Goal: Task Accomplishment & Management: Manage account settings

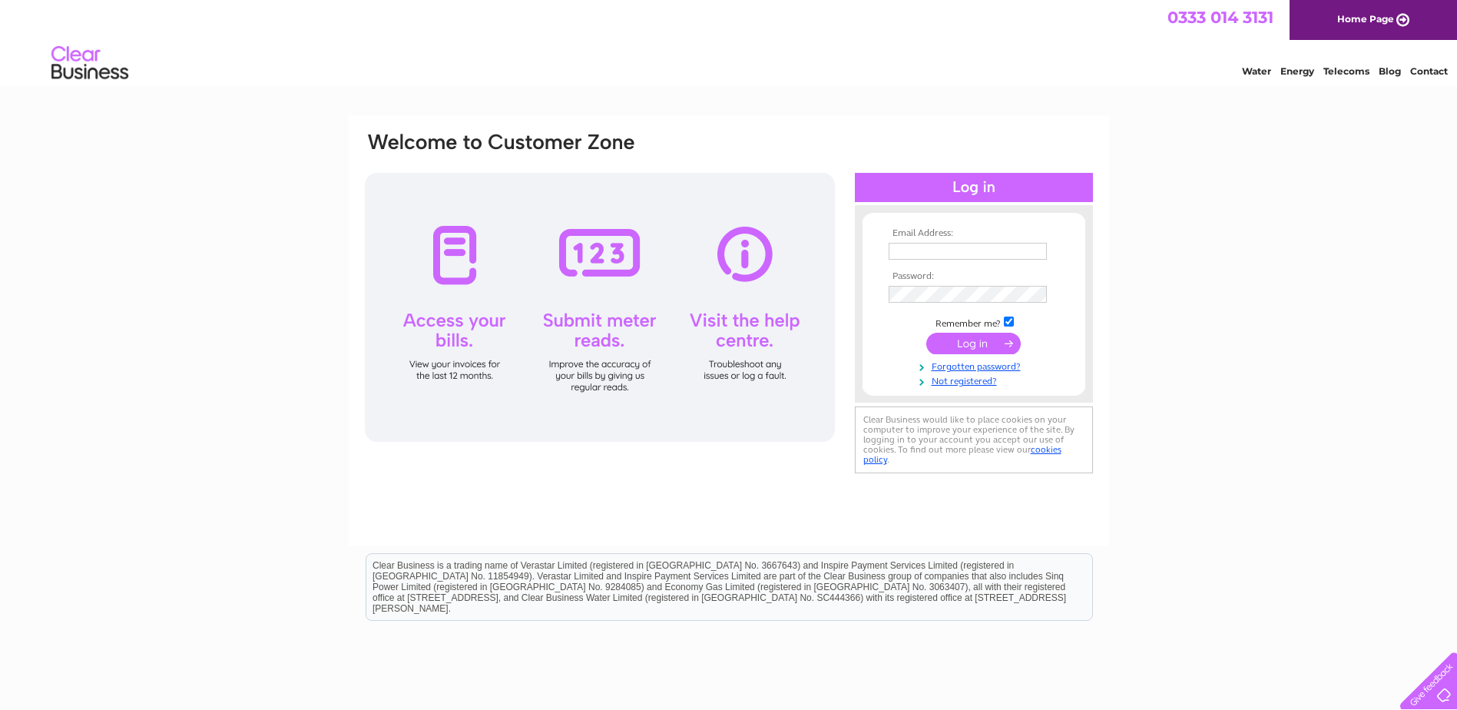
click at [920, 260] on input "text" at bounding box center [968, 251] width 158 height 17
click at [935, 257] on input "purchaseledger@gap-group.co.uk" at bounding box center [969, 252] width 160 height 18
type input "purchase.ledger@gap-group.co.uk"
click at [973, 342] on input "submit" at bounding box center [973, 344] width 94 height 22
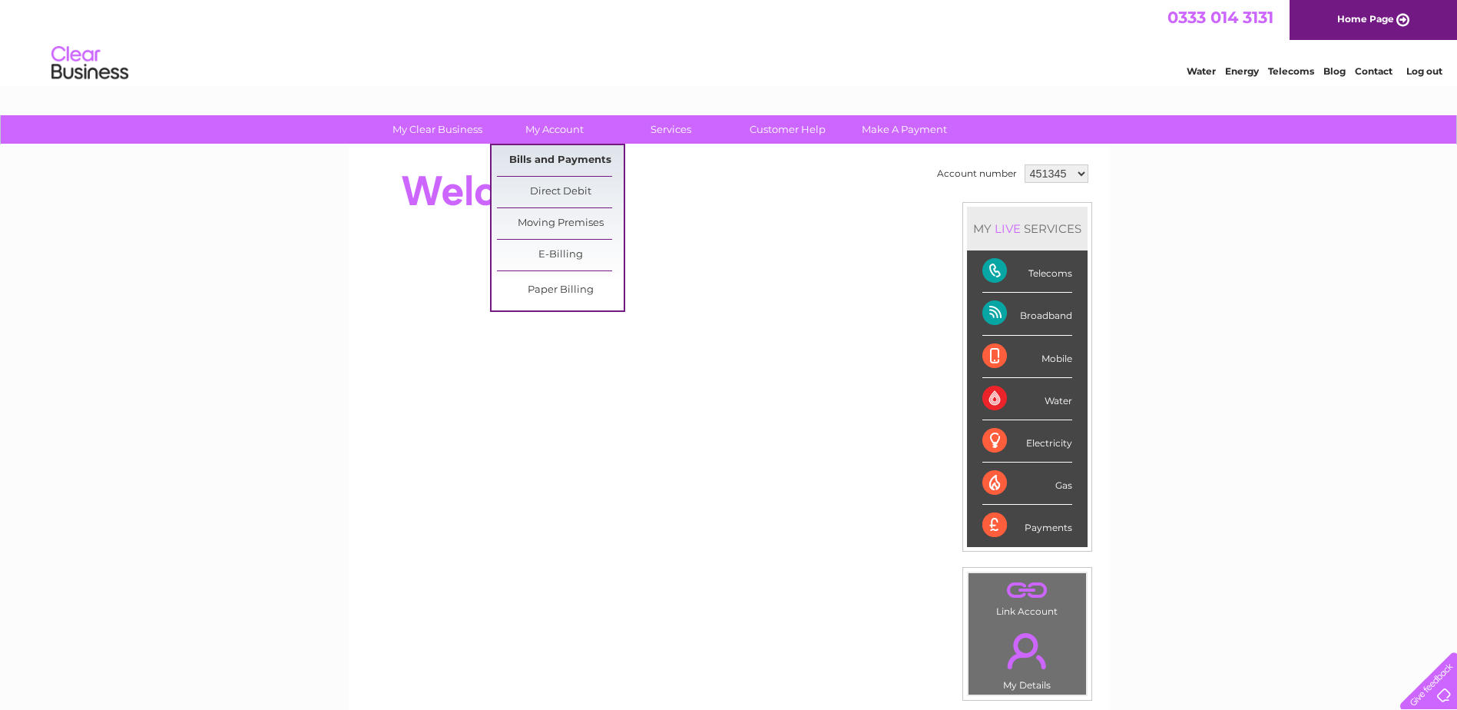
click at [540, 149] on link "Bills and Payments" at bounding box center [560, 160] width 127 height 31
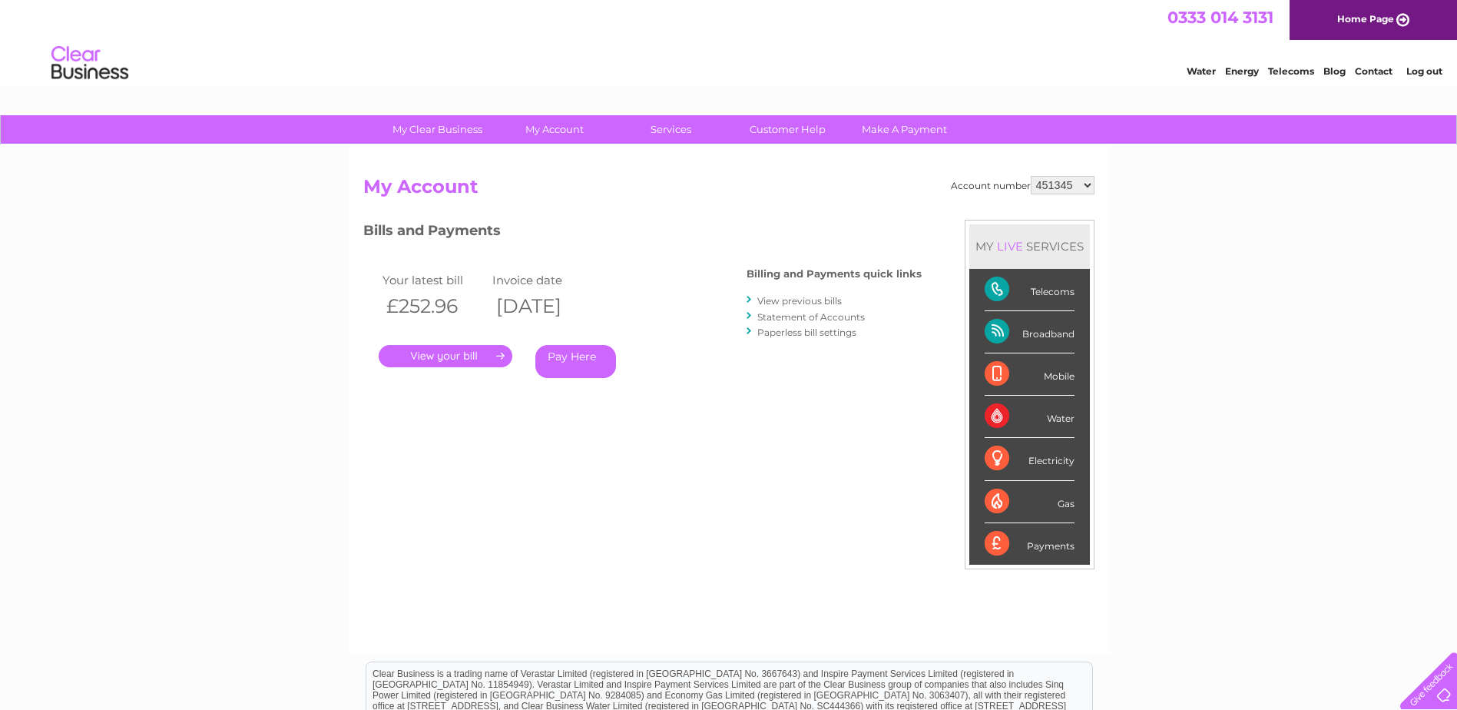
click at [472, 353] on link "." at bounding box center [446, 356] width 134 height 22
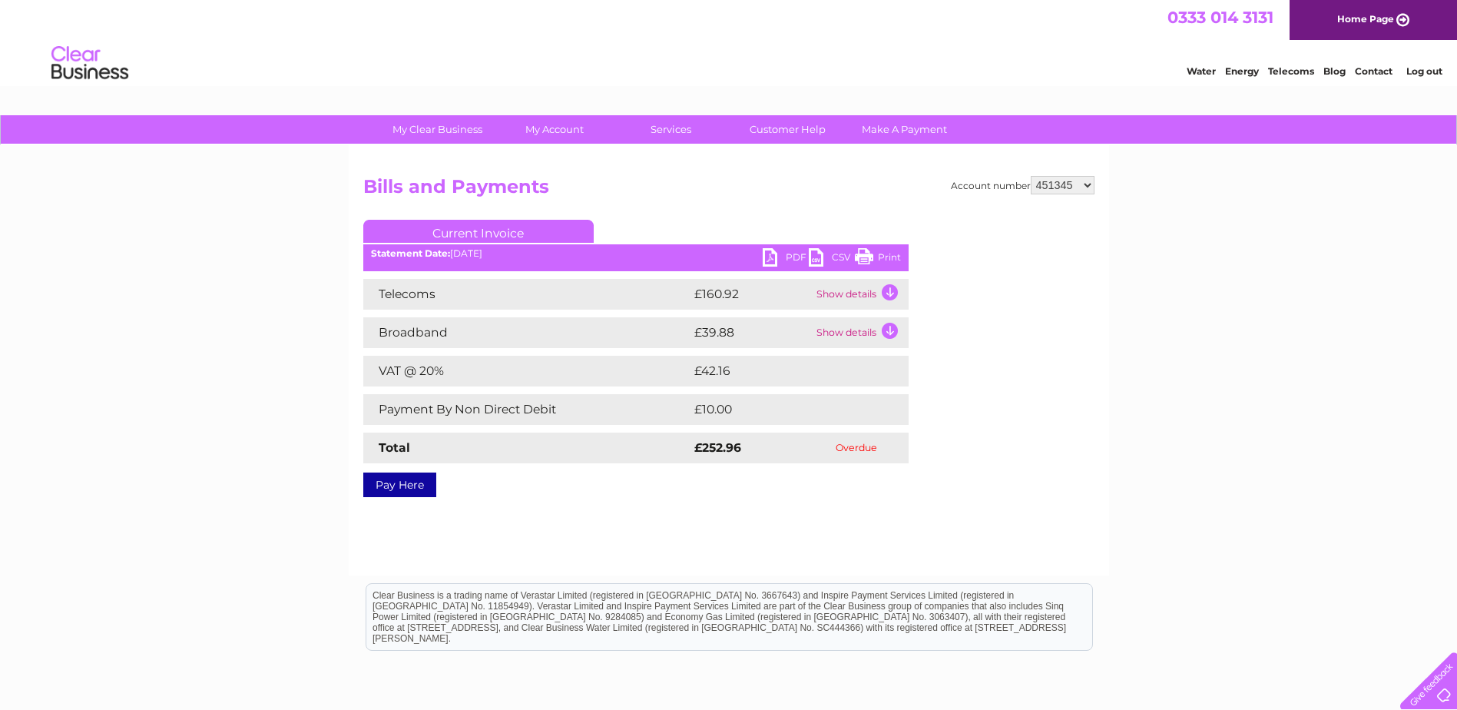
click at [776, 257] on link "PDF" at bounding box center [786, 259] width 46 height 22
